Goal: Task Accomplishment & Management: Complete application form

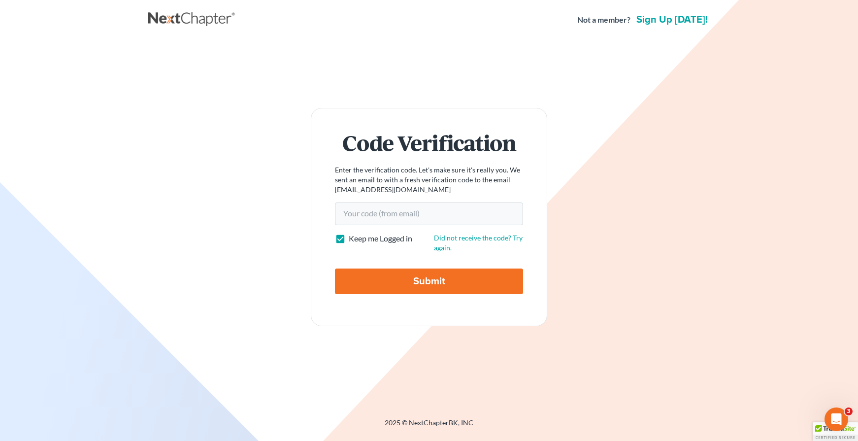
click at [216, 116] on div "Code Verification Enter the verification code. Let's make sure it's really you.…" at bounding box center [428, 217] width 551 height 218
click at [182, 28] on link at bounding box center [192, 20] width 89 height 18
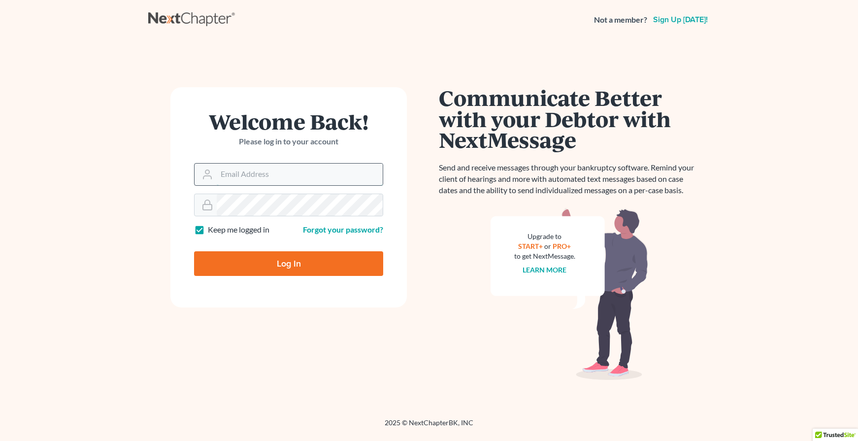
type input "jmoore@moorelawllc.com"
click at [257, 180] on input "jmoore@moorelawllc.com" at bounding box center [300, 174] width 166 height 22
click at [271, 266] on input "Log In" at bounding box center [288, 263] width 189 height 25
type input "Thinking..."
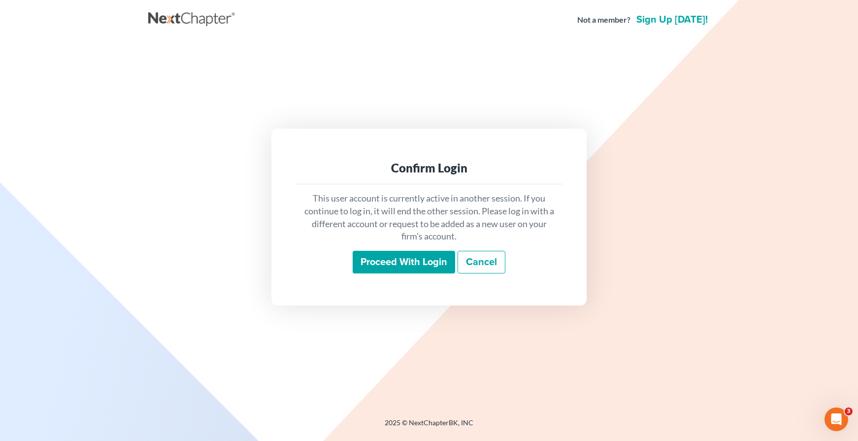
click at [386, 259] on input "Proceed with login" at bounding box center [404, 262] width 102 height 23
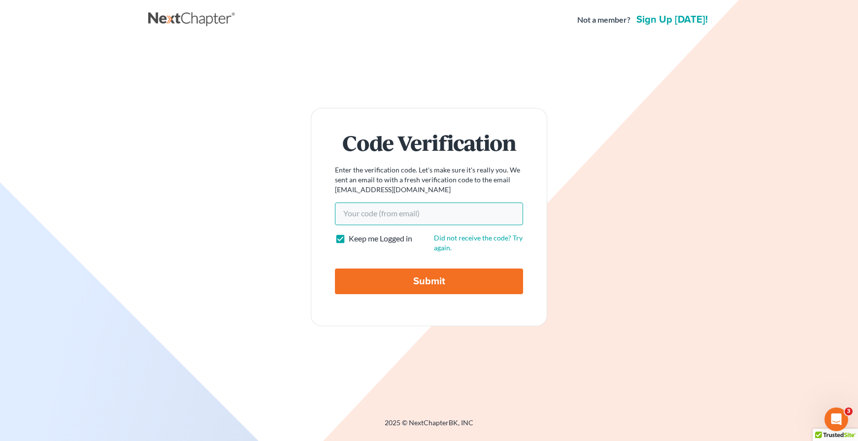
click at [453, 225] on input "Your code(from email)" at bounding box center [429, 213] width 188 height 23
paste input "176ad0"
type input "176ad0"
click at [455, 272] on input "Submit" at bounding box center [429, 281] width 188 height 26
type input "Thinking..."
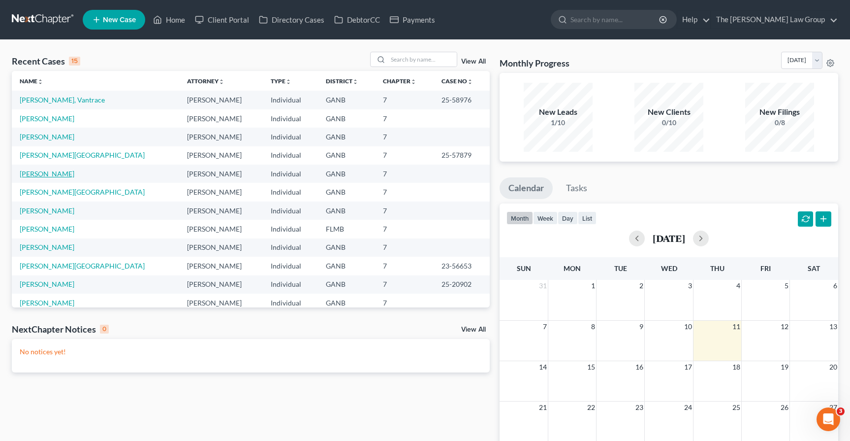
click at [42, 177] on link "[PERSON_NAME]" at bounding box center [47, 173] width 55 height 8
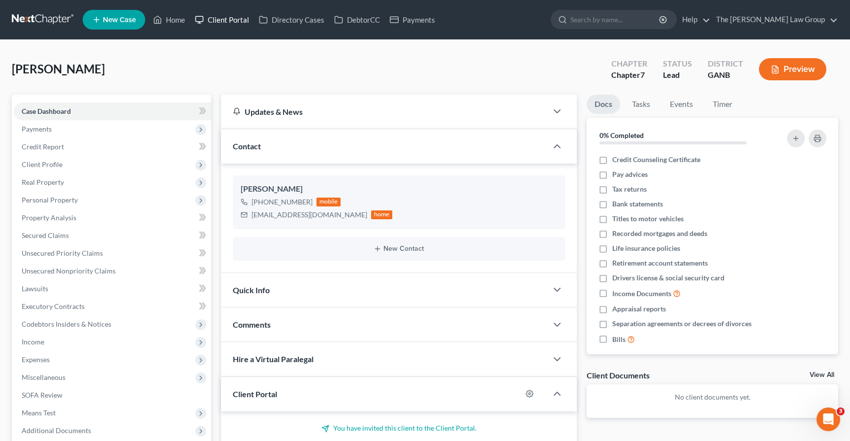
click at [225, 22] on link "Client Portal" at bounding box center [222, 20] width 64 height 18
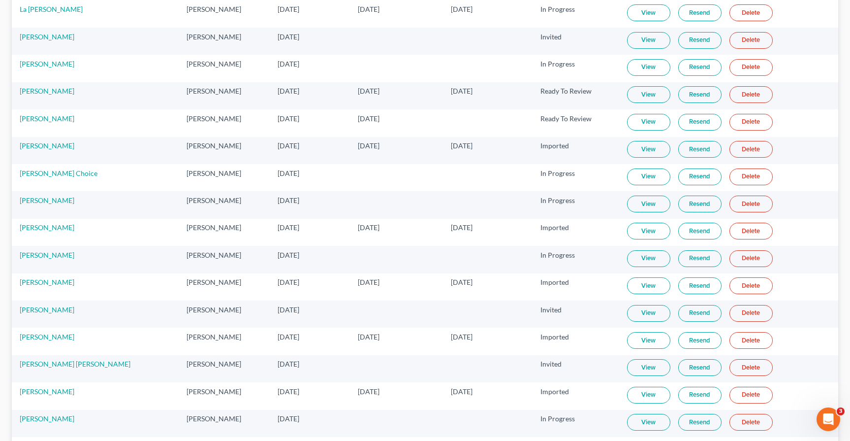
scroll to position [580, 0]
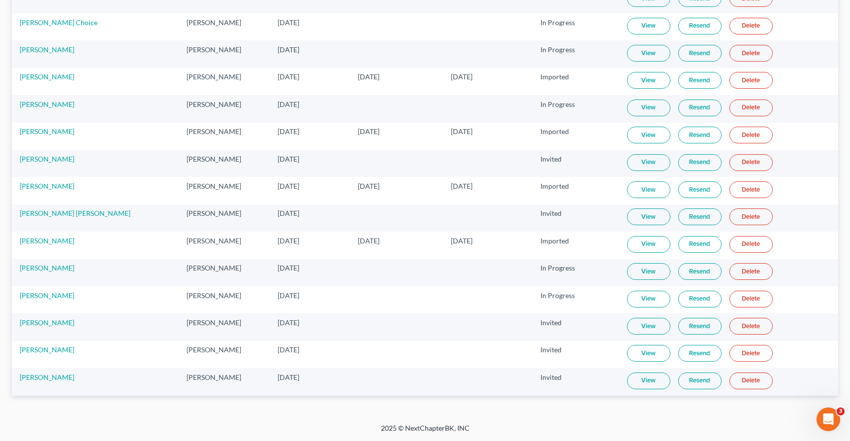
click at [627, 301] on link "View" at bounding box center [648, 299] width 43 height 17
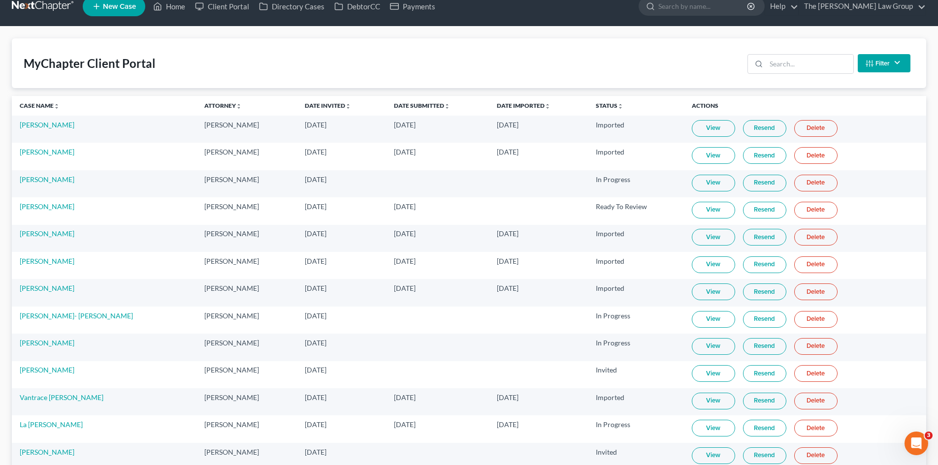
scroll to position [0, 0]
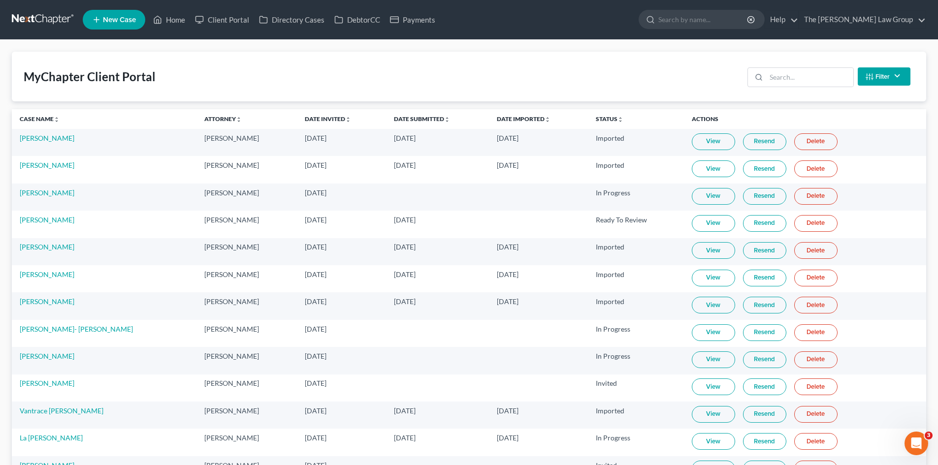
click at [208, 83] on div "MyChapter Client Portal Filter Status Filter... Invited With Payment Invited Wi…" at bounding box center [469, 77] width 914 height 50
click at [124, 23] on span "New Case" at bounding box center [119, 19] width 33 height 7
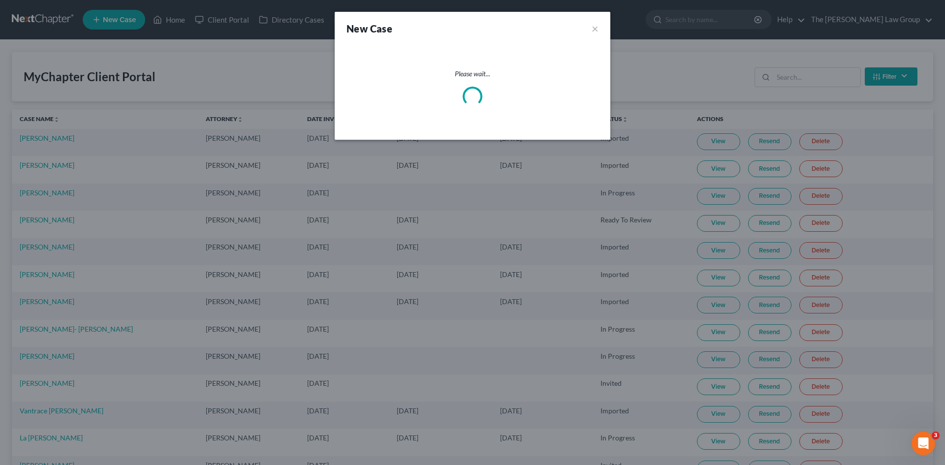
select select "19"
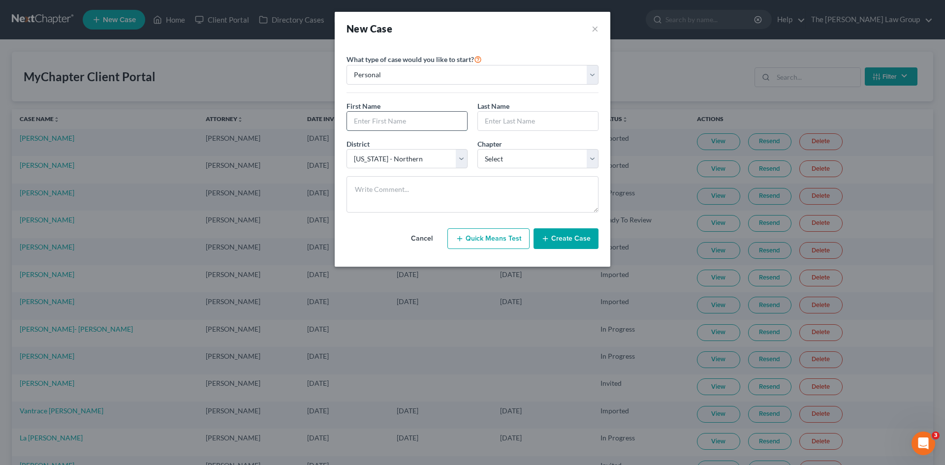
click at [421, 117] on input "text" at bounding box center [407, 121] width 120 height 19
type input "[PERSON_NAME]"
click at [532, 107] on div "Last Name *" at bounding box center [538, 116] width 131 height 30
click at [525, 121] on input "text" at bounding box center [538, 121] width 120 height 19
type input "[PERSON_NAME]"
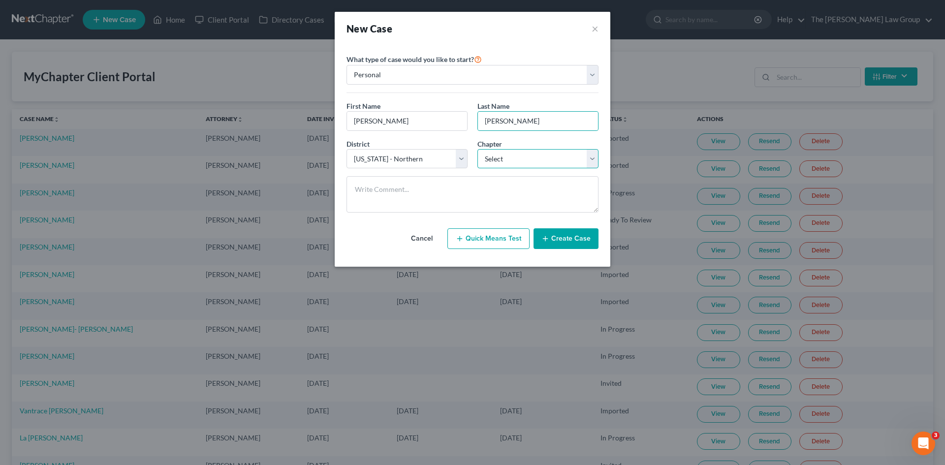
click at [543, 165] on select "Select 7 11 12 13" at bounding box center [538, 159] width 121 height 20
select select "0"
click at [478, 149] on select "Select 7 11 12 13" at bounding box center [538, 159] width 121 height 20
click at [574, 238] on button "Create Case" at bounding box center [566, 238] width 65 height 21
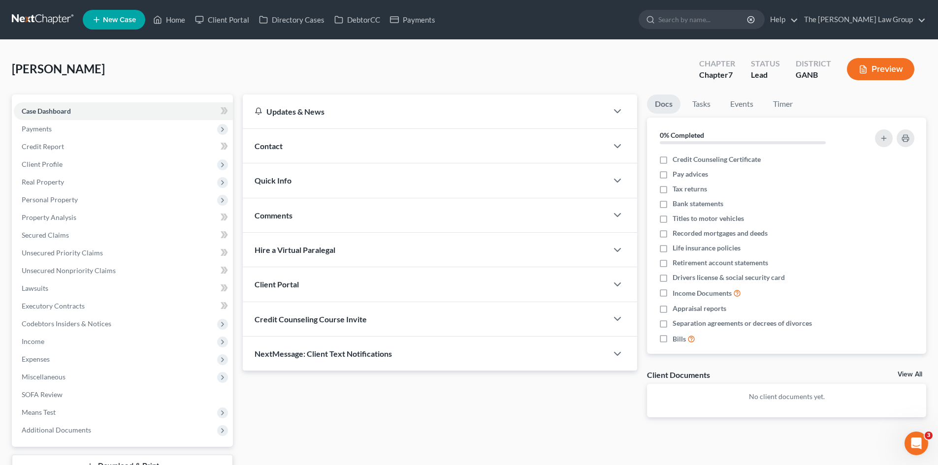
click at [323, 140] on div "Contact" at bounding box center [425, 146] width 365 height 34
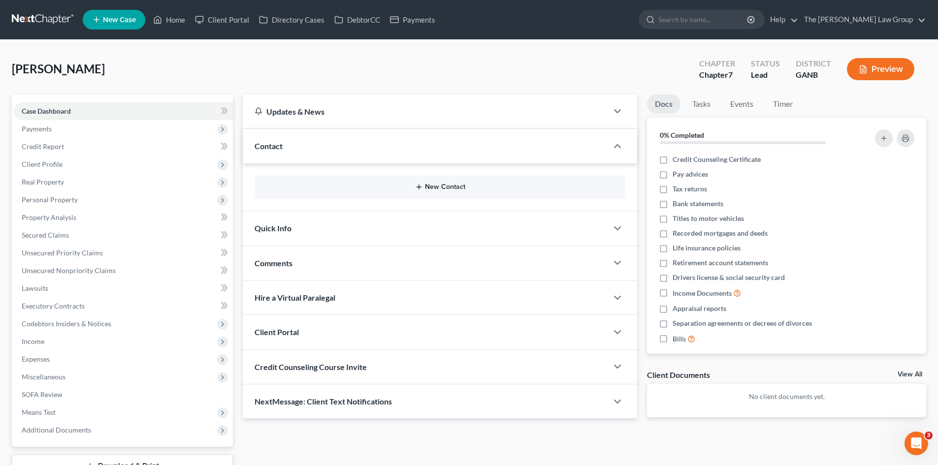
click at [444, 186] on button "New Contact" at bounding box center [439, 187] width 355 height 8
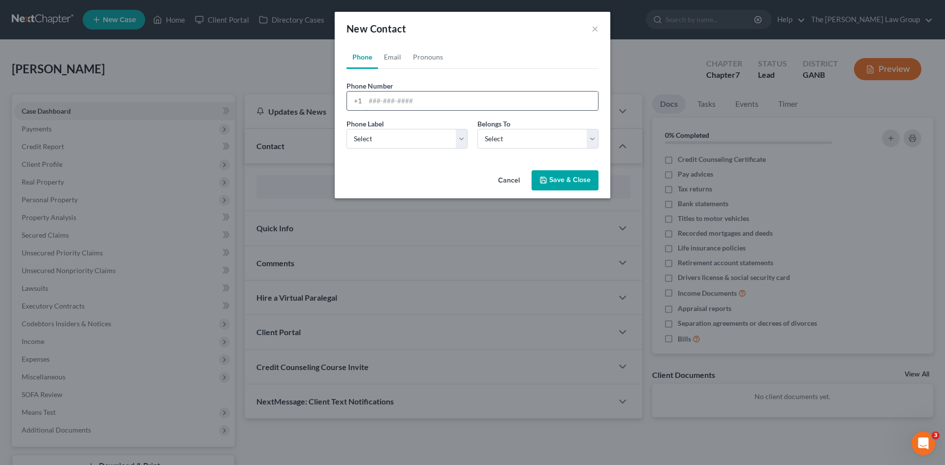
click at [371, 108] on input "tel" at bounding box center [481, 101] width 233 height 19
type input "[PHONE_NUMBER]"
click at [383, 140] on select "Select Mobile Home Work Other" at bounding box center [407, 139] width 121 height 20
select select "0"
click at [347, 129] on select "Select Mobile Home Work Other" at bounding box center [407, 139] width 121 height 20
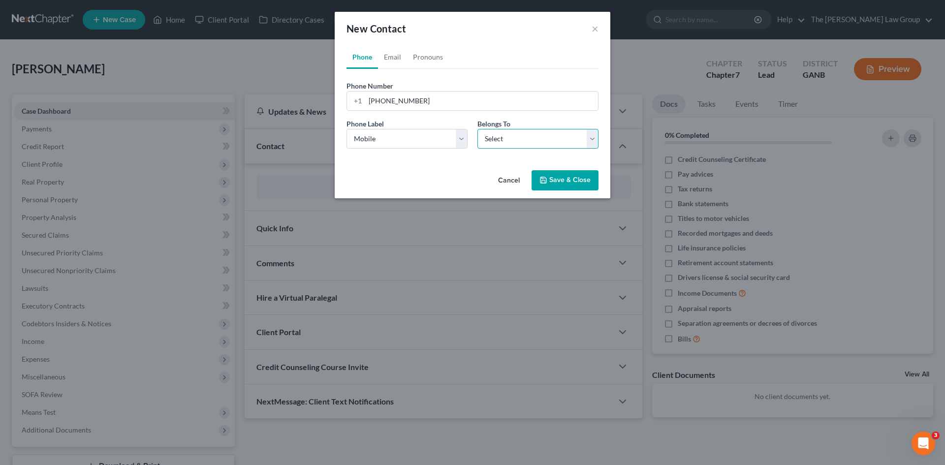
click at [523, 144] on select "Select Client Other" at bounding box center [538, 139] width 121 height 20
select select "0"
click at [478, 129] on select "Select Client Other" at bounding box center [538, 139] width 121 height 20
select select "0"
click at [388, 54] on link "Email" at bounding box center [392, 57] width 29 height 24
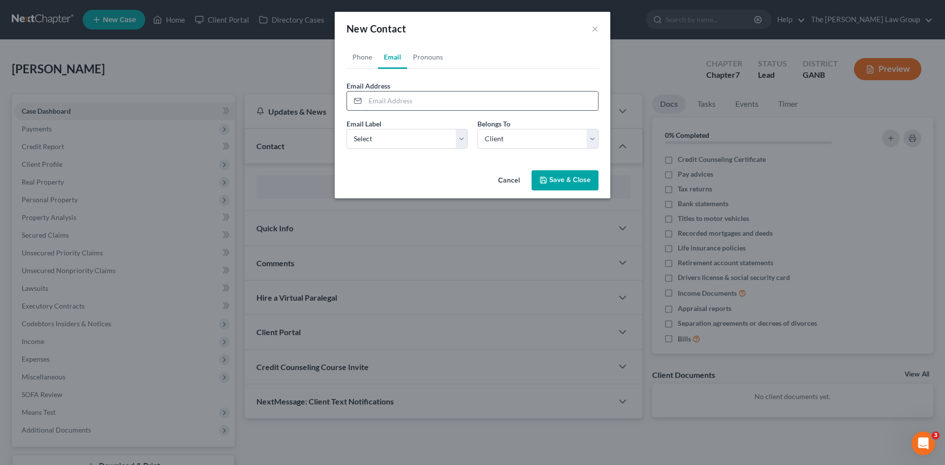
click at [418, 104] on input "email" at bounding box center [481, 101] width 233 height 19
type input "[EMAIL_ADDRESS][DOMAIN_NAME]"
click at [443, 140] on select "Select Home Work Other" at bounding box center [407, 139] width 121 height 20
select select "0"
click at [347, 129] on select "Select Home Work Other" at bounding box center [407, 139] width 121 height 20
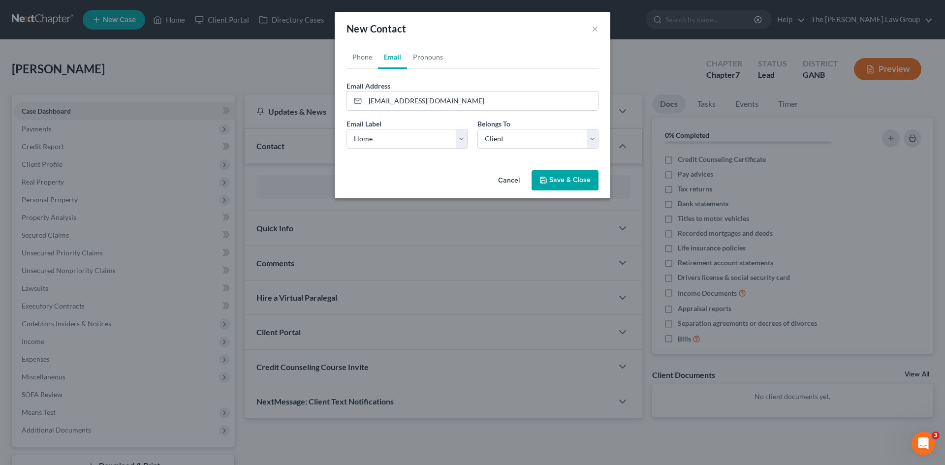
click at [571, 185] on button "Save & Close" at bounding box center [565, 180] width 67 height 21
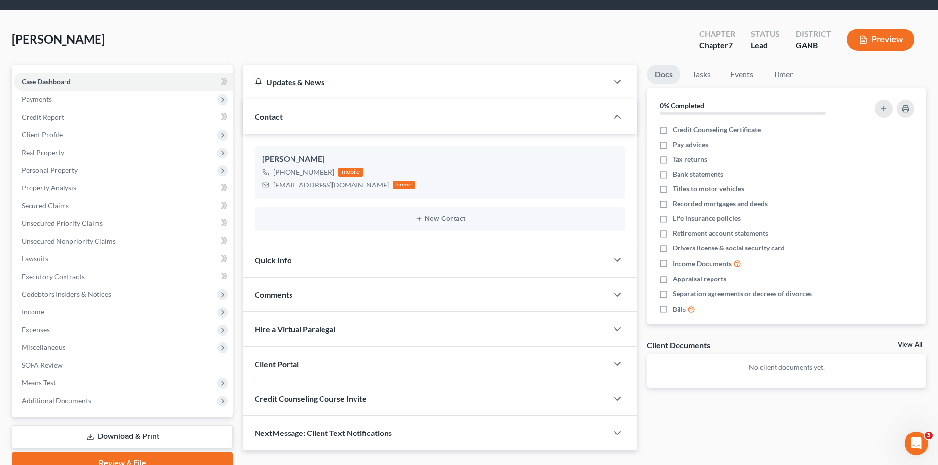
scroll to position [76, 0]
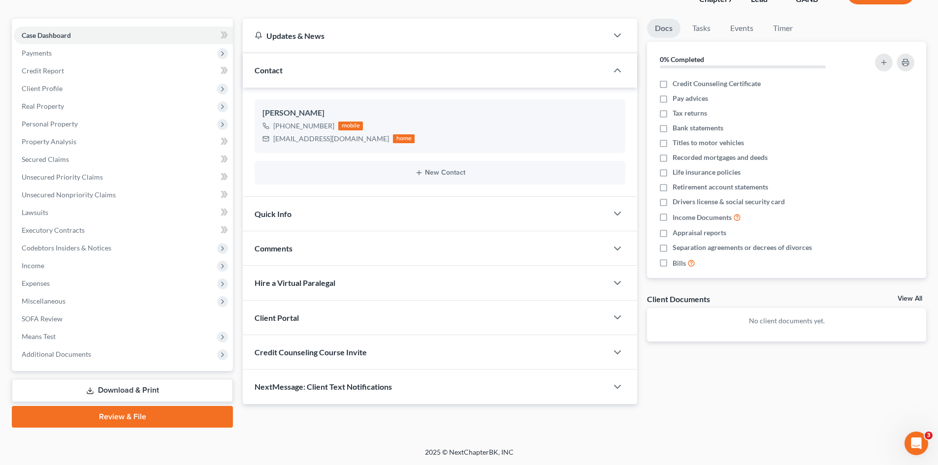
click at [347, 322] on div "Client Portal" at bounding box center [425, 318] width 365 height 34
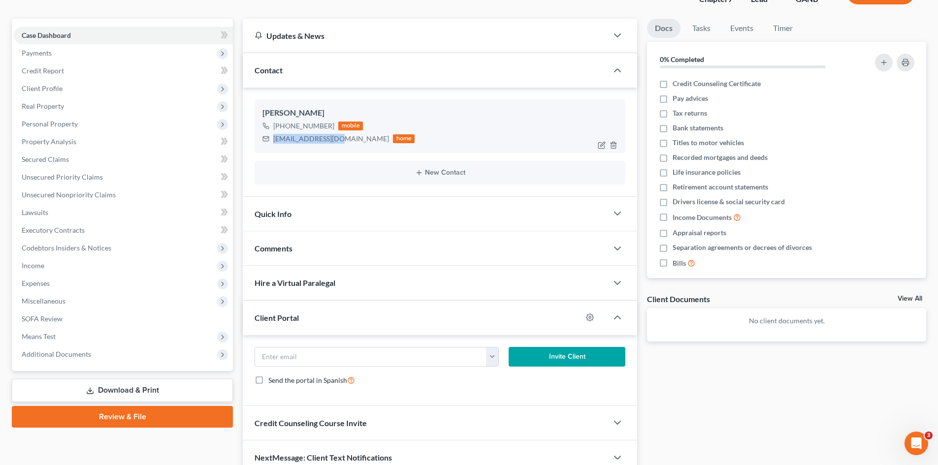
drag, startPoint x: 332, startPoint y: 139, endPoint x: 275, endPoint y: 141, distance: 57.6
click at [275, 141] on div "[EMAIL_ADDRESS][DOMAIN_NAME]" at bounding box center [331, 139] width 116 height 10
copy div "[EMAIL_ADDRESS][DOMAIN_NAME]"
click at [362, 356] on input "email" at bounding box center [370, 357] width 231 height 19
paste input "[EMAIL_ADDRESS][DOMAIN_NAME]"
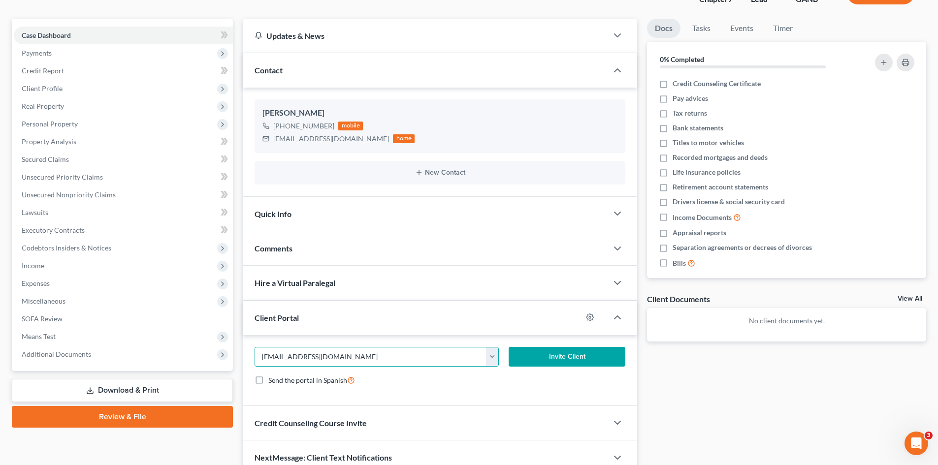
type input "[EMAIL_ADDRESS][DOMAIN_NAME]"
click at [545, 350] on button "Invite Client" at bounding box center [567, 357] width 117 height 20
